Goal: Find specific page/section: Find specific page/section

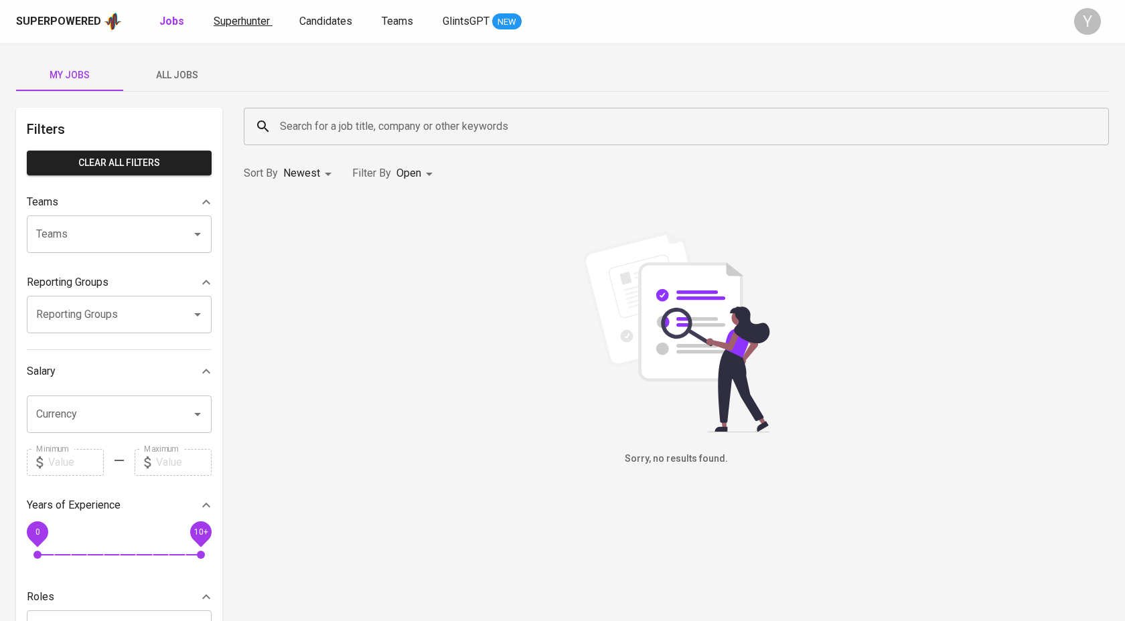
click at [238, 23] on span "Superhunter" at bounding box center [242, 21] width 56 height 13
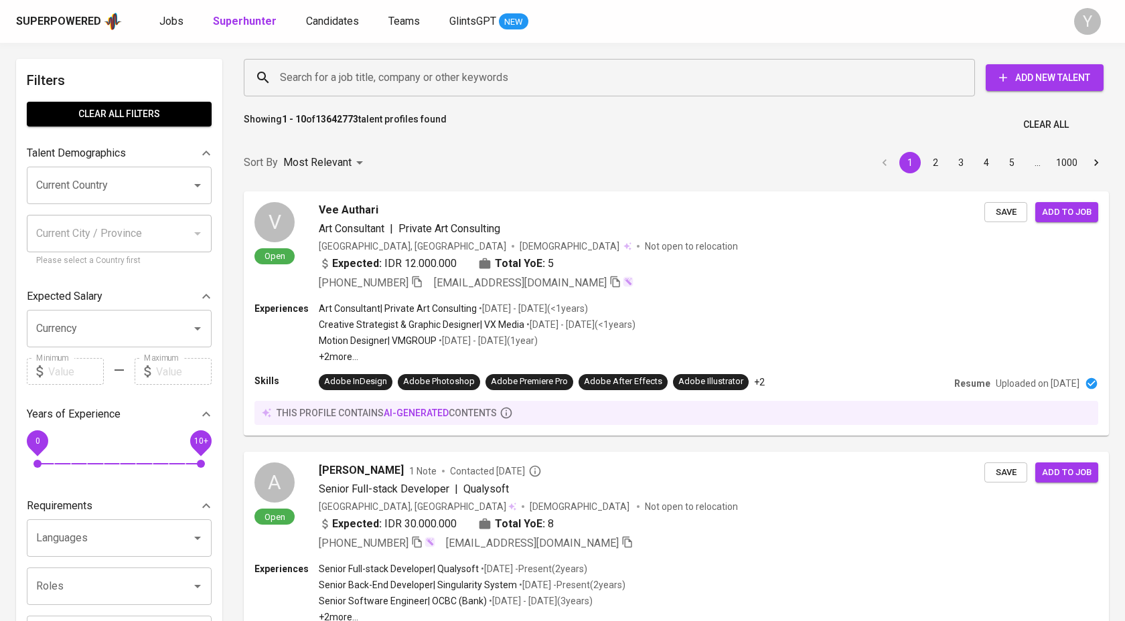
click at [580, 78] on input "Search for a job title, company or other keywords" at bounding box center [613, 77] width 672 height 25
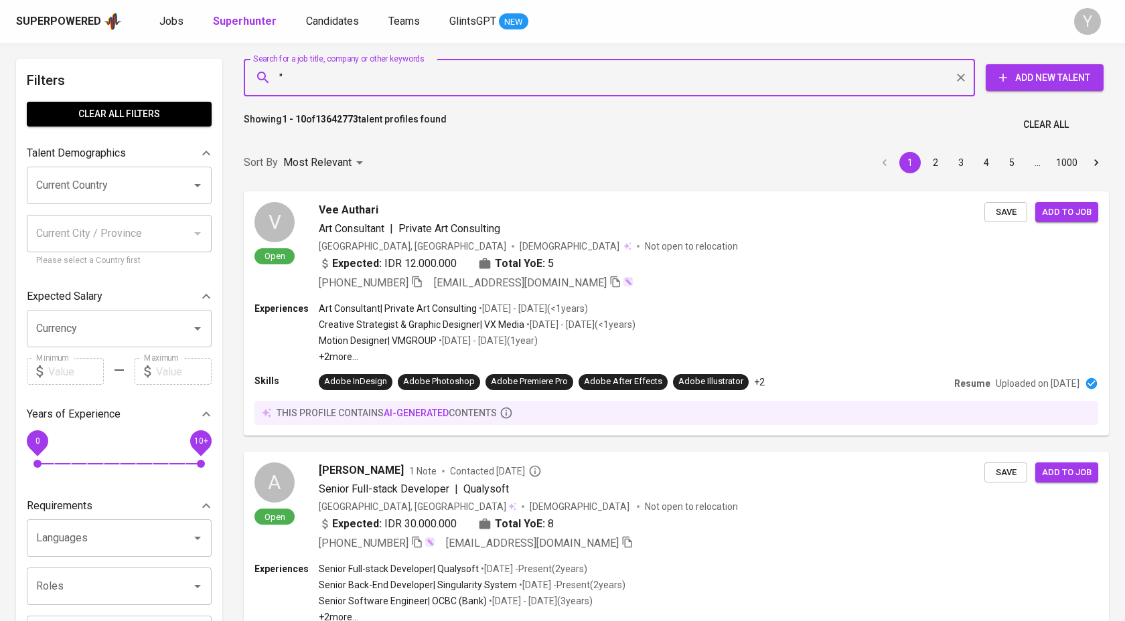
paste input "Bagus [PERSON_NAME]"
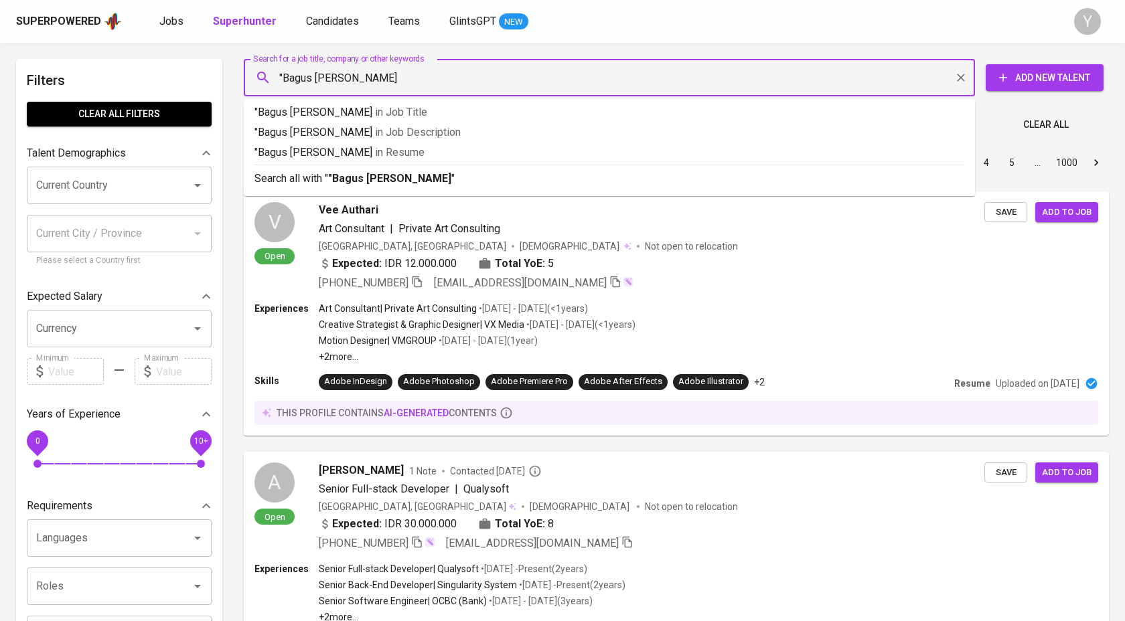
type input ""Bagus [PERSON_NAME]""
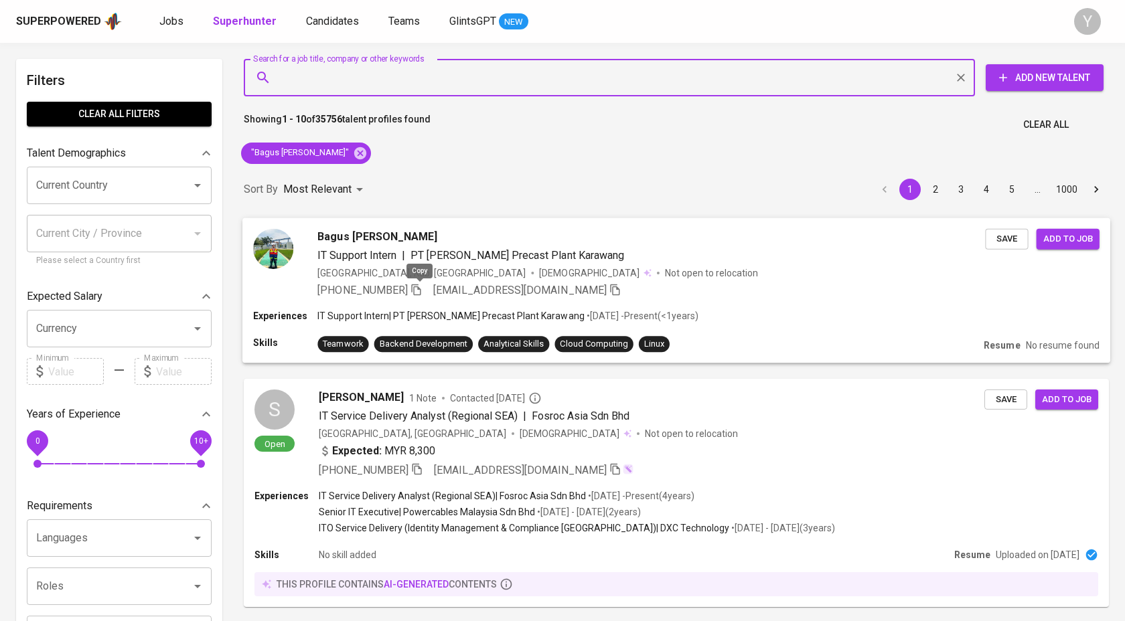
click at [416, 289] on icon "button" at bounding box center [416, 289] width 12 height 12
